Goal: Transaction & Acquisition: Subscribe to service/newsletter

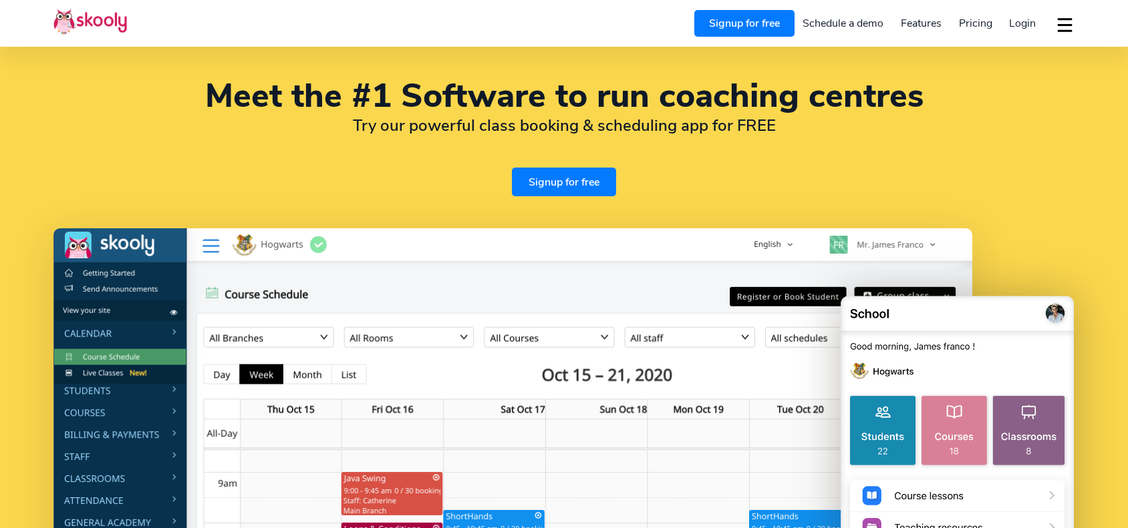
select select "en"
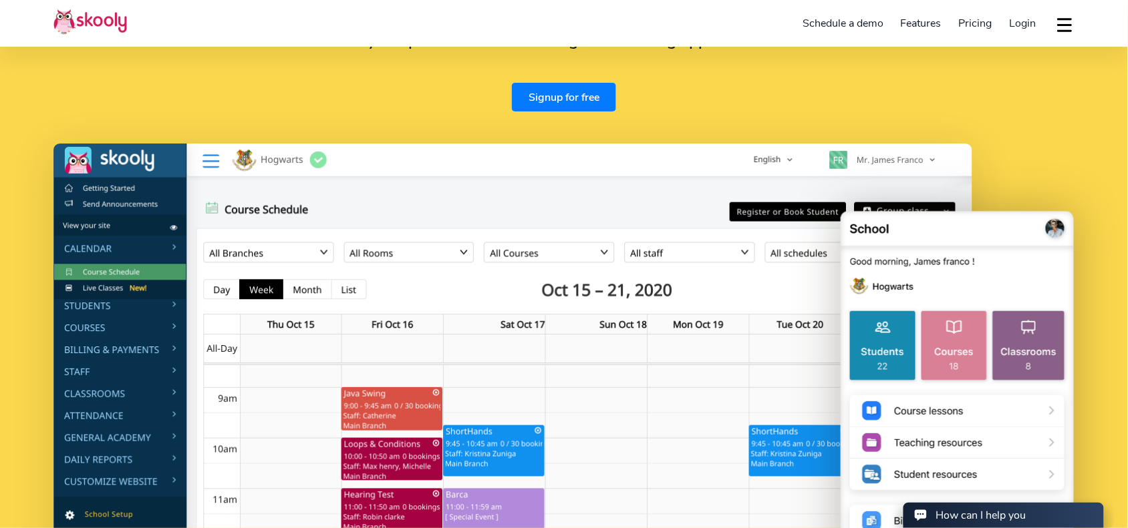
scroll to position [83, 0]
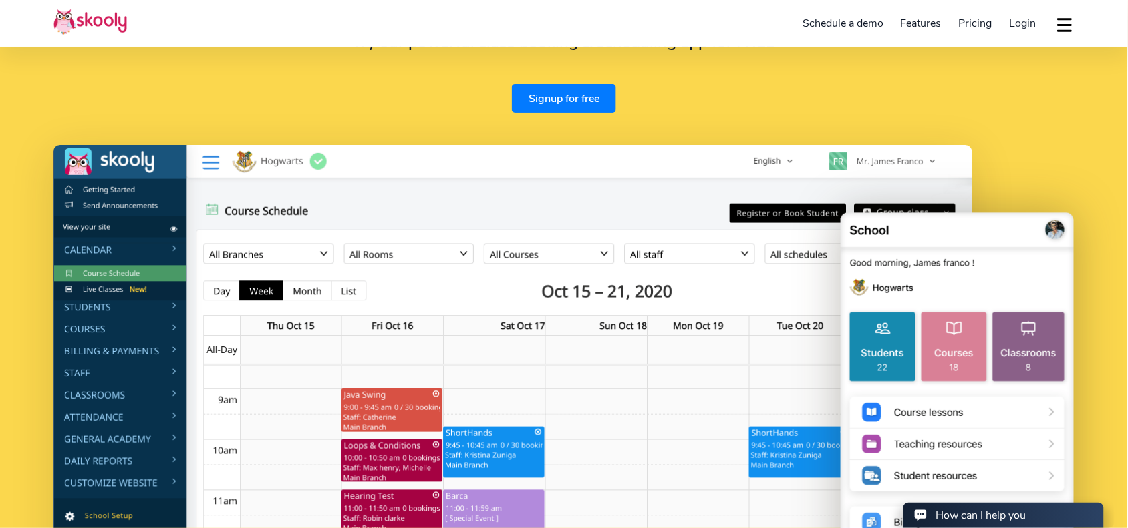
click at [95, 254] on img at bounding box center [512, 400] width 918 height 510
click at [155, 250] on img at bounding box center [512, 400] width 918 height 510
click at [155, 254] on img at bounding box center [512, 400] width 918 height 510
click at [152, 254] on img at bounding box center [512, 400] width 918 height 510
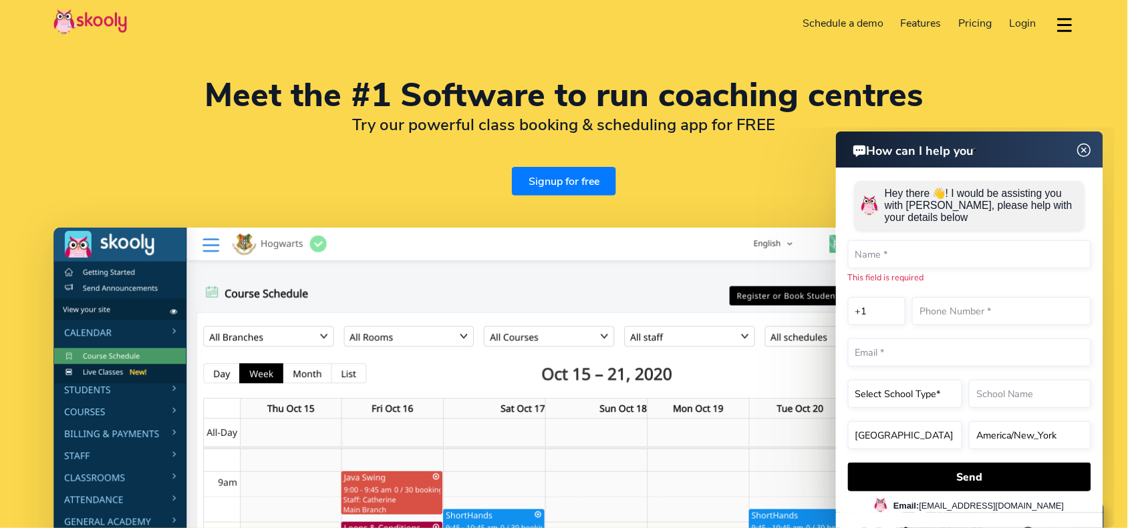
scroll to position [0, 0]
click at [148, 361] on img at bounding box center [512, 483] width 918 height 510
click at [149, 364] on img at bounding box center [512, 483] width 918 height 510
click at [132, 361] on img at bounding box center [512, 483] width 918 height 510
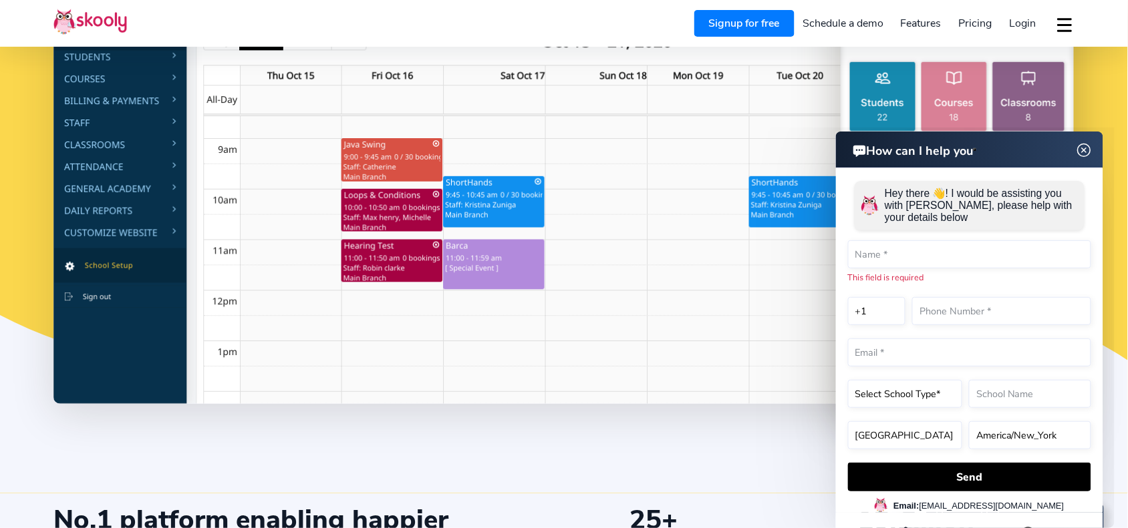
scroll to position [417, 0]
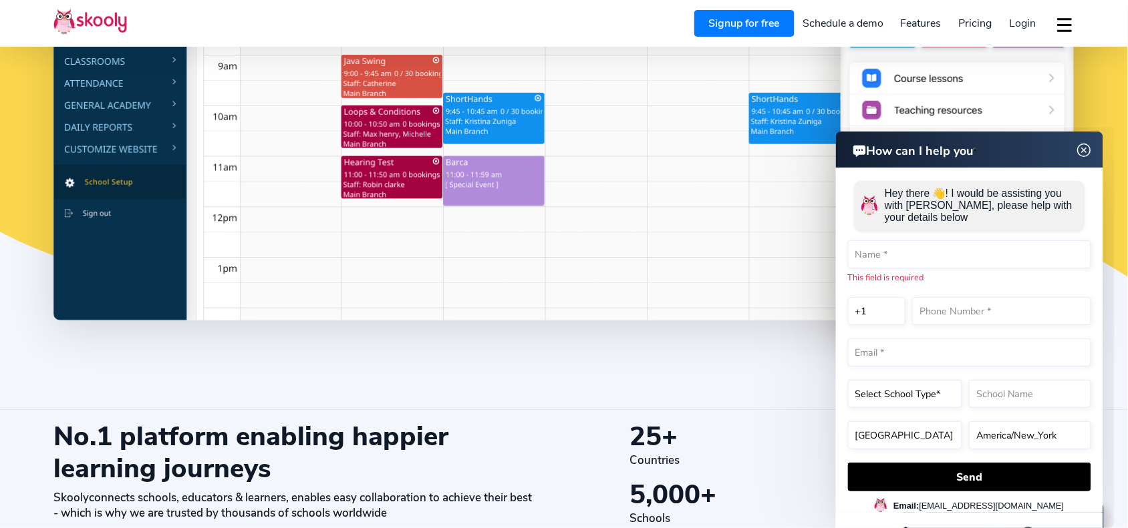
click at [1094, 149] on img at bounding box center [1083, 150] width 25 height 17
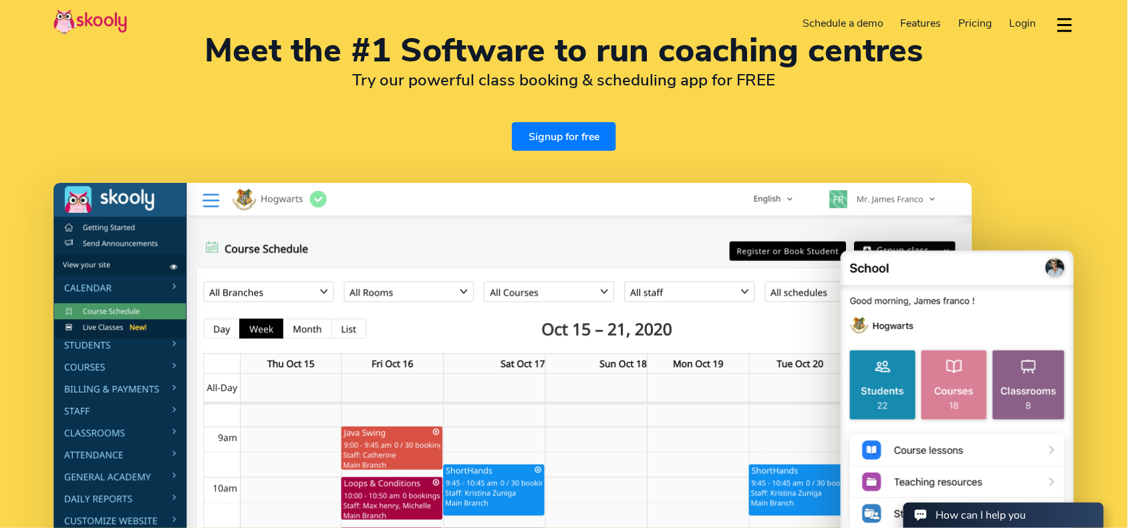
scroll to position [0, 0]
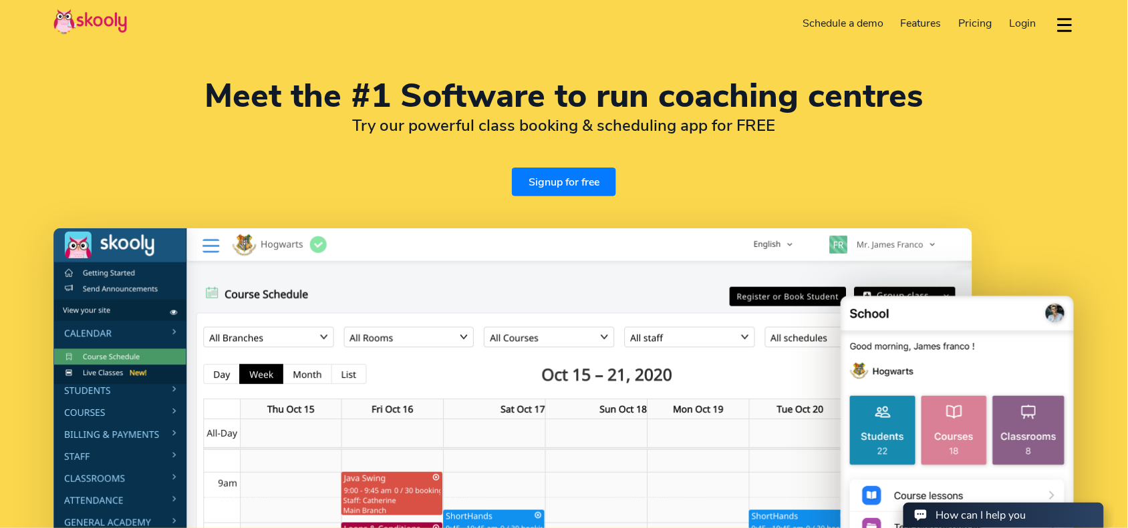
click at [576, 168] on link "Signup for free" at bounding box center [564, 182] width 104 height 29
